Goal: Task Accomplishment & Management: Manage account settings

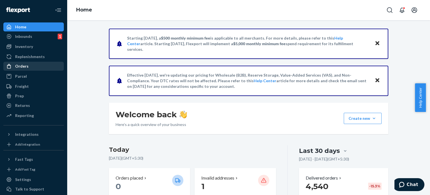
click at [42, 68] on div "Orders" at bounding box center [33, 66] width 59 height 8
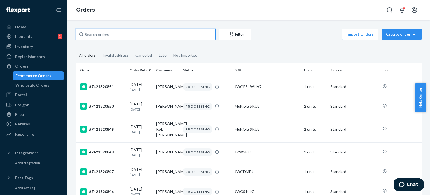
click at [136, 36] on input "text" at bounding box center [146, 34] width 140 height 11
paste input "7421317953"
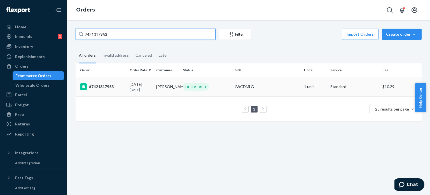
type input "7421317953"
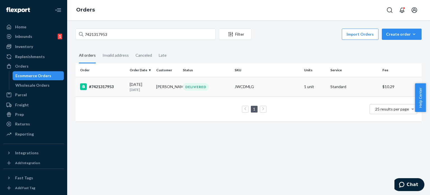
click at [119, 79] on td "#7421317953" at bounding box center [102, 87] width 52 height 20
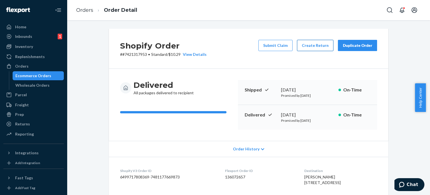
click at [314, 46] on button "Create Return" at bounding box center [315, 45] width 36 height 11
click at [318, 48] on button "Create Return" at bounding box center [315, 45] width 36 height 11
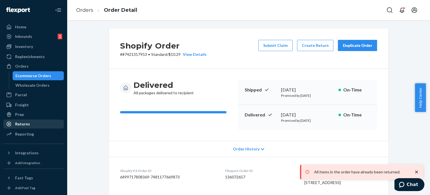
click at [18, 122] on div "Returns" at bounding box center [22, 124] width 15 height 6
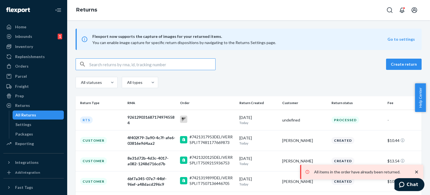
paste input "[PERSON_NAME]"
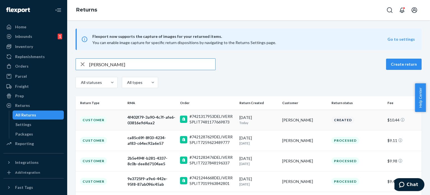
type input "[PERSON_NAME]"
click at [276, 122] on td "[DATE] [DATE]" at bounding box center [258, 120] width 43 height 20
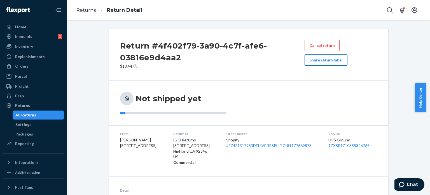
click at [320, 62] on button "Share return label" at bounding box center [326, 59] width 43 height 11
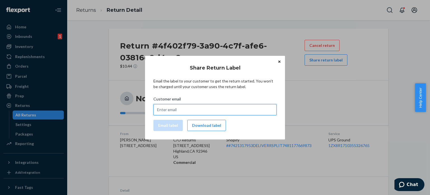
click at [190, 106] on input "Customer email" at bounding box center [215, 109] width 123 height 11
paste input "[EMAIL_ADDRESS][DOMAIN_NAME]"
type input "[EMAIL_ADDRESS][DOMAIN_NAME]"
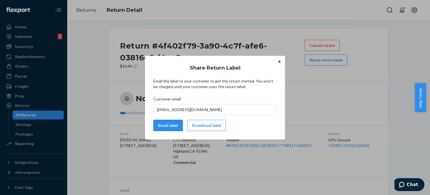
click at [166, 120] on button "Email label" at bounding box center [168, 125] width 29 height 11
click at [197, 125] on button "Download label" at bounding box center [206, 125] width 39 height 11
